Goal: Submit feedback/report problem

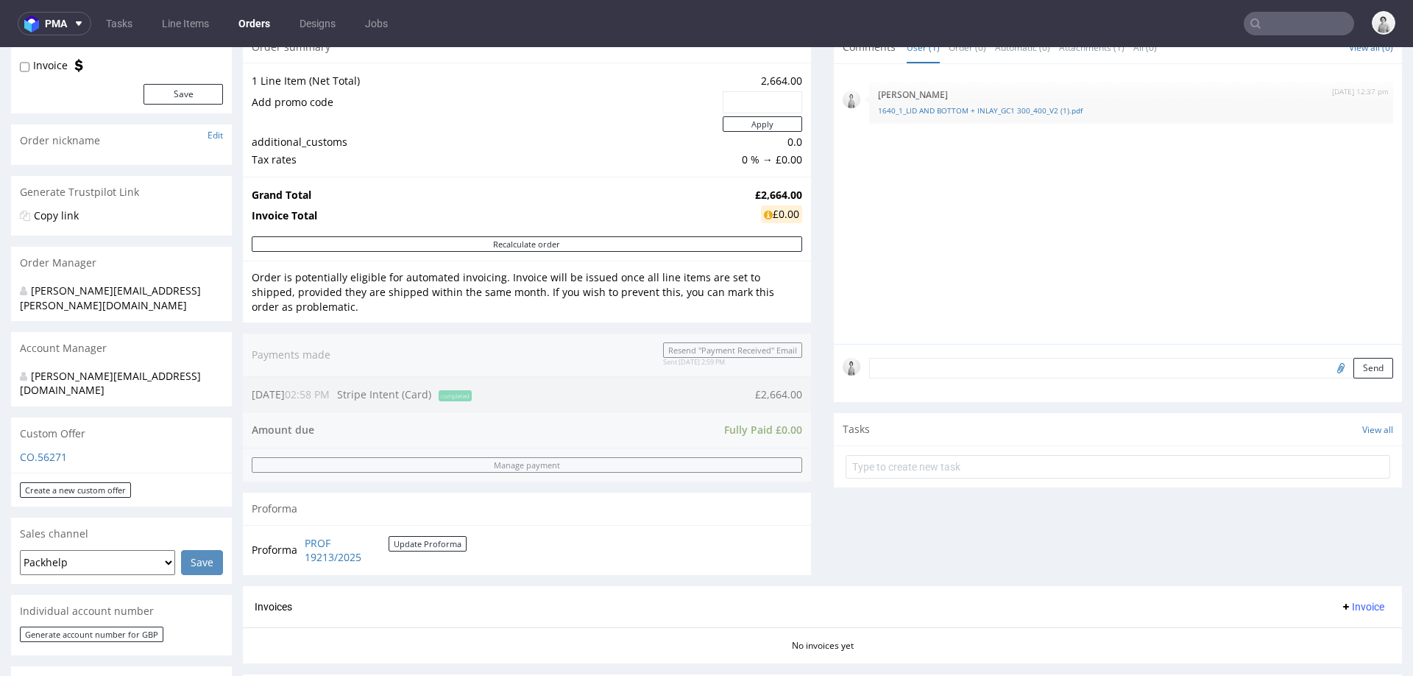
scroll to position [141, 0]
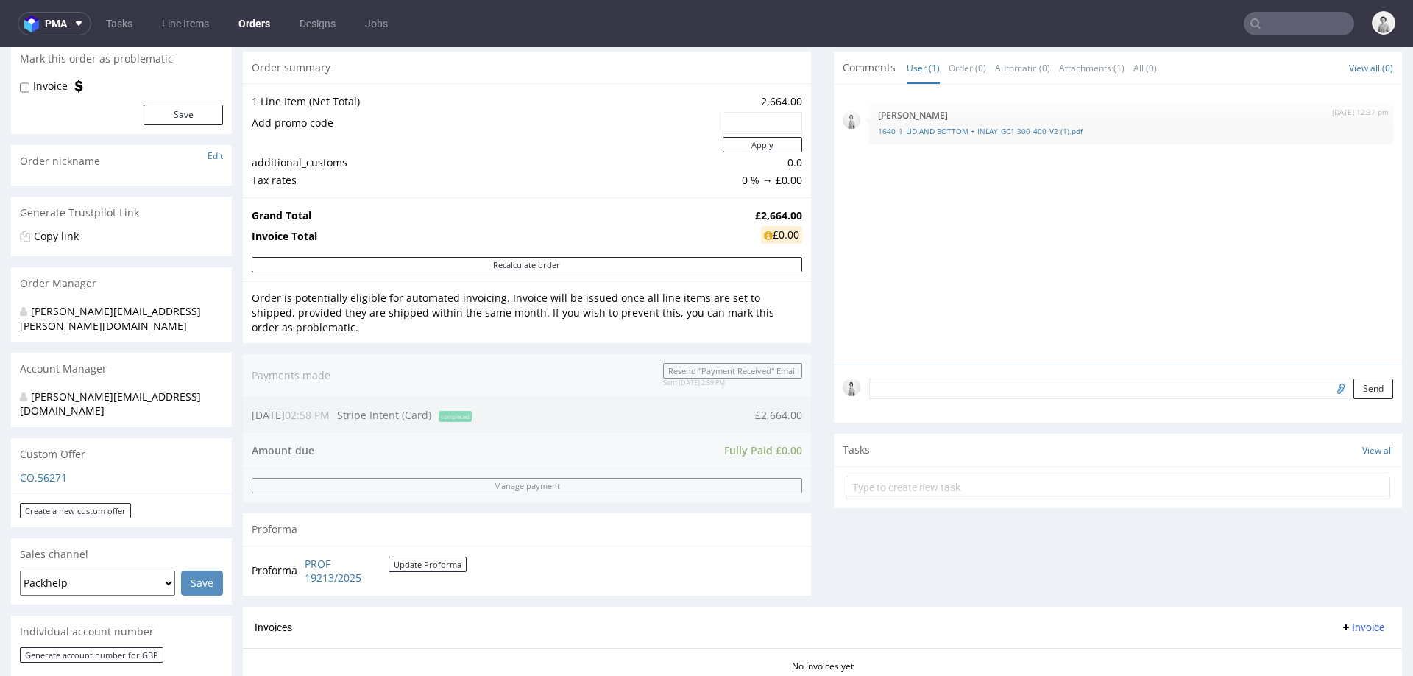
click at [1329, 389] on input "file" at bounding box center [1339, 387] width 21 height 19
type input "C:\fakepath\image (17).png"
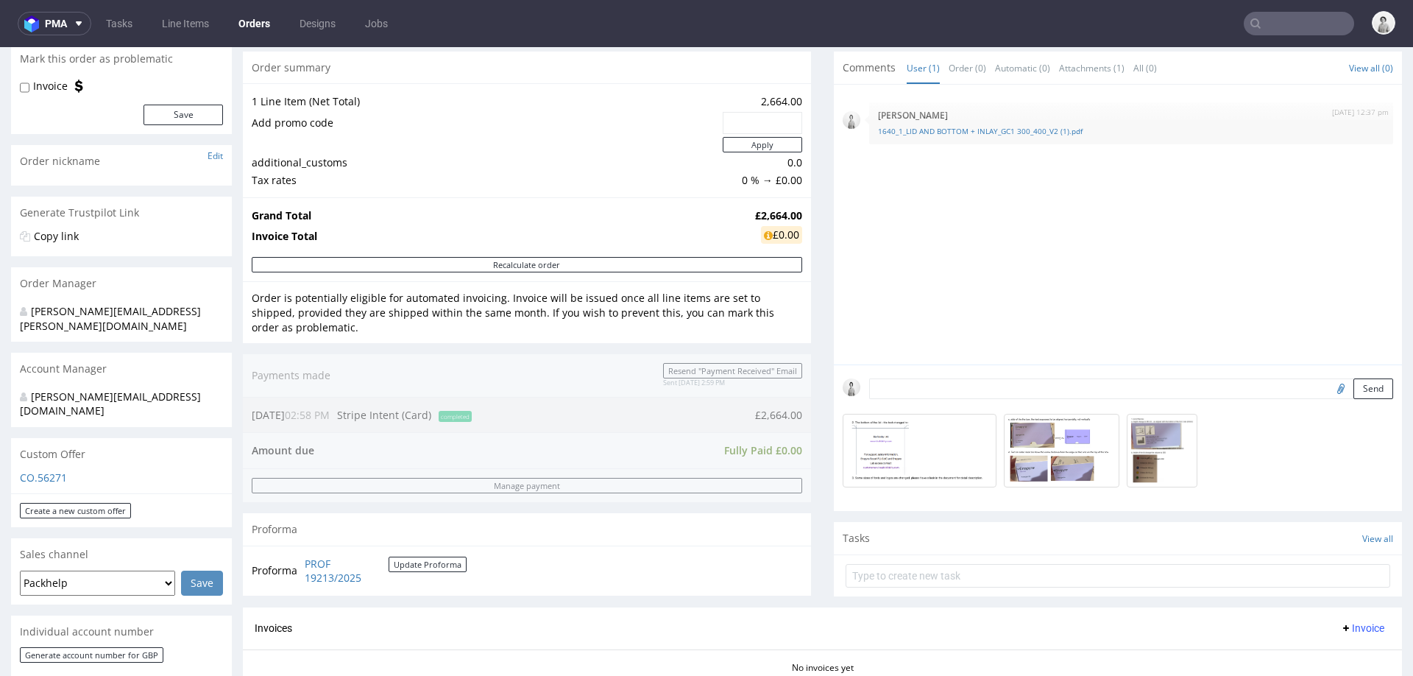
click at [1055, 385] on form "Send" at bounding box center [1131, 388] width 524 height 21
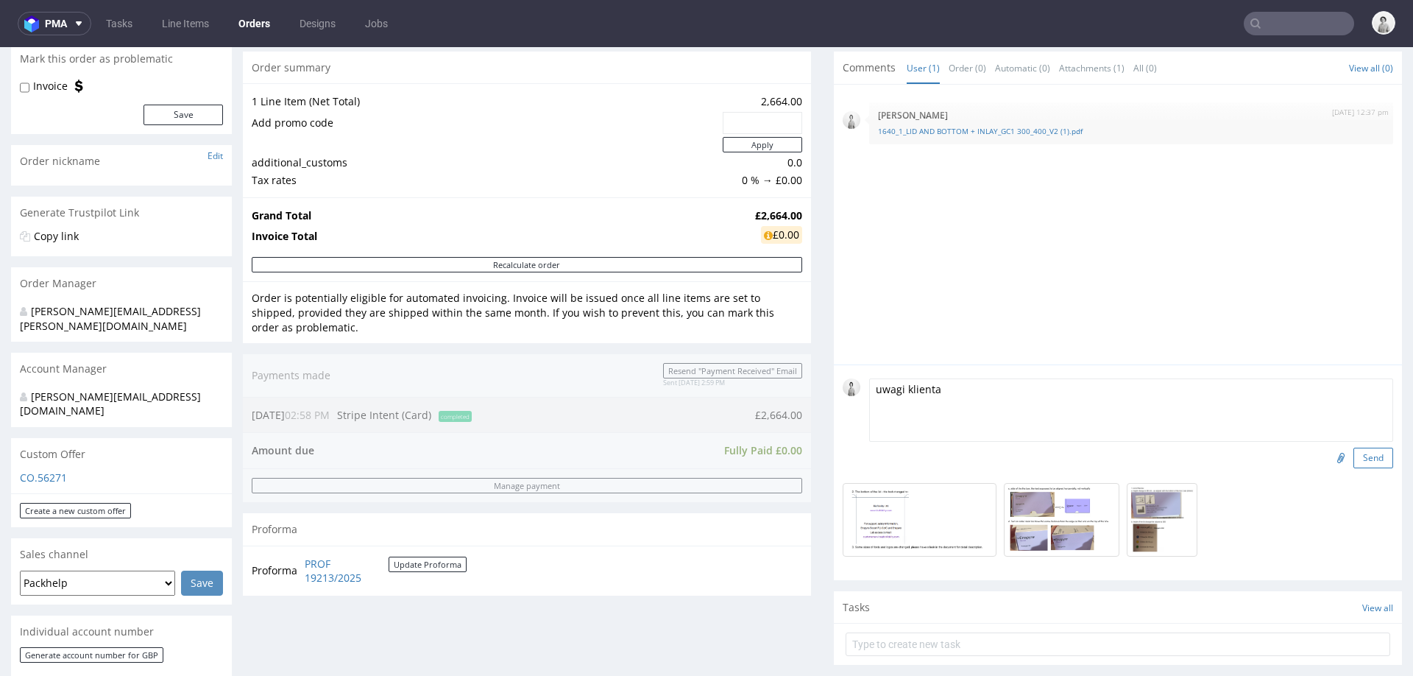
type textarea "uwagi klienta"
click at [1358, 451] on button "Send" at bounding box center [1374, 458] width 40 height 21
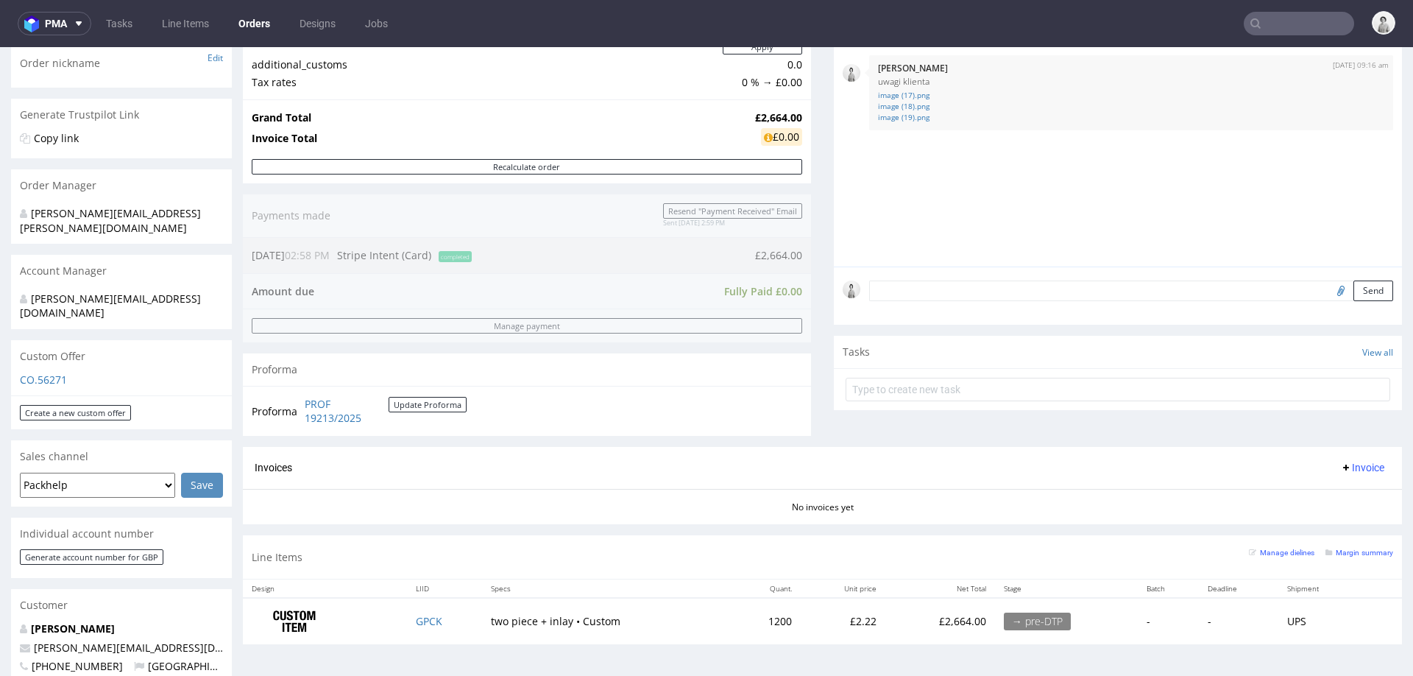
scroll to position [235, 0]
